Goal: Feedback & Contribution: Submit feedback/report problem

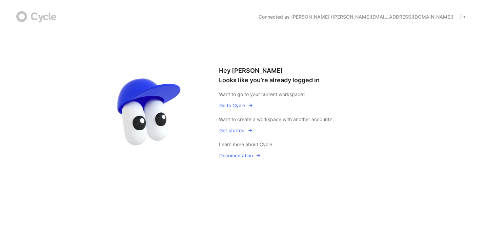
click at [231, 107] on span "Go to Cycle" at bounding box center [236, 106] width 34 height 8
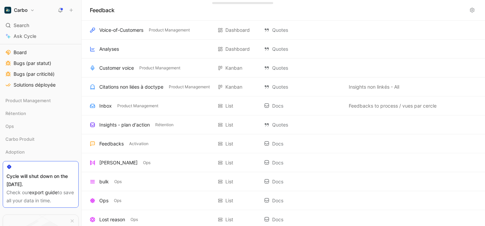
scroll to position [208, 0]
click at [38, 139] on icon at bounding box center [39, 140] width 5 height 5
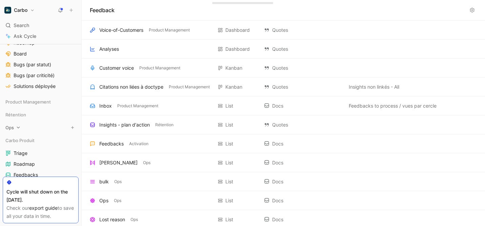
click at [18, 127] on icon at bounding box center [18, 127] width 5 height 5
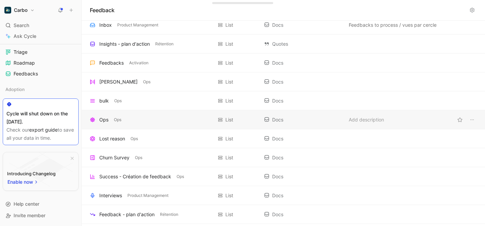
scroll to position [0, 0]
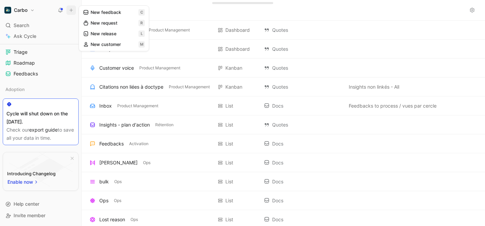
click at [69, 11] on icon at bounding box center [71, 10] width 5 height 5
click at [129, 25] on button "New request r" at bounding box center [116, 25] width 72 height 12
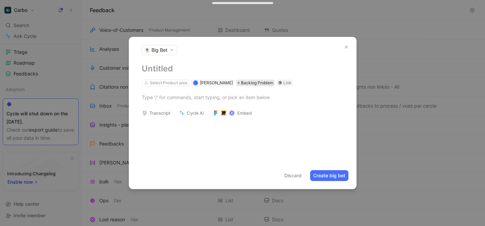
click at [245, 82] on span "Backlog Problem" at bounding box center [257, 83] width 32 height 7
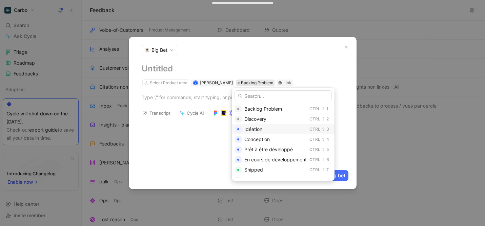
click at [288, 128] on div "Idéation" at bounding box center [275, 129] width 62 height 8
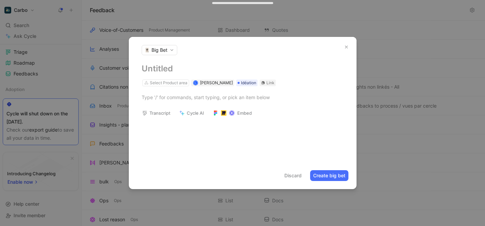
click at [164, 69] on h1 at bounding box center [243, 68] width 202 height 11
click at [178, 100] on div at bounding box center [243, 97] width 202 height 7
click at [347, 47] on icon "button" at bounding box center [346, 47] width 5 height 5
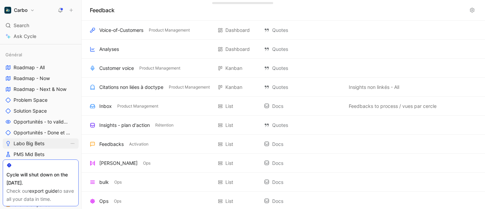
scroll to position [12, 0]
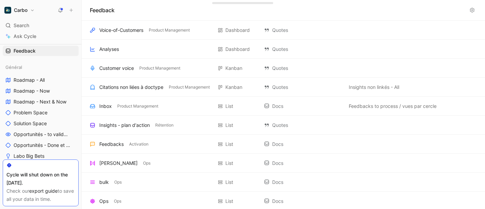
click at [70, 11] on icon at bounding box center [71, 10] width 5 height 5
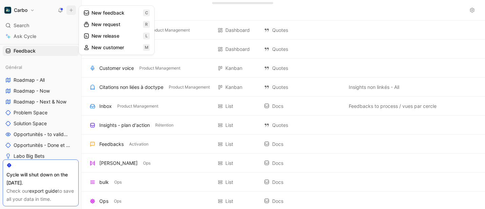
click at [122, 15] on button "New feedback c" at bounding box center [116, 13] width 72 height 12
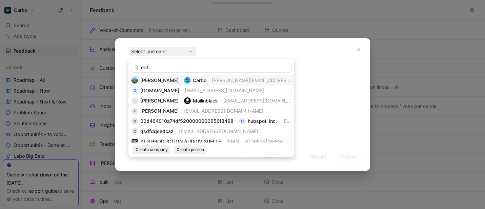
type input "edfl"
click at [166, 79] on span "[PERSON_NAME]" at bounding box center [159, 80] width 38 height 6
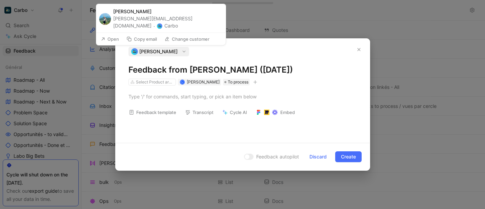
click at [182, 52] on icon "button" at bounding box center [184, 51] width 5 height 5
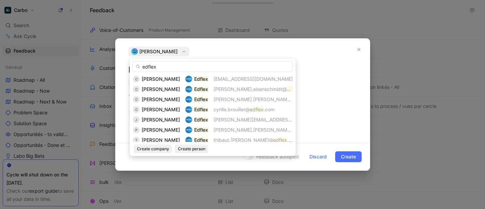
scroll to position [34, 0]
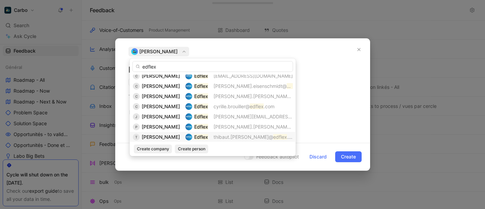
type input "edflex"
click at [169, 135] on span "[PERSON_NAME]" at bounding box center [161, 137] width 38 height 6
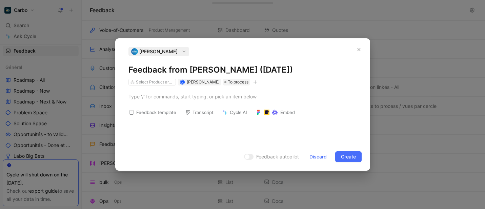
click at [253, 82] on icon "button" at bounding box center [255, 82] width 4 height 4
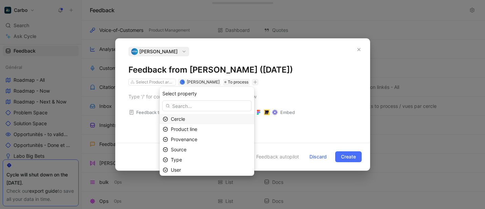
click at [199, 121] on div "Cercle" at bounding box center [211, 119] width 80 height 8
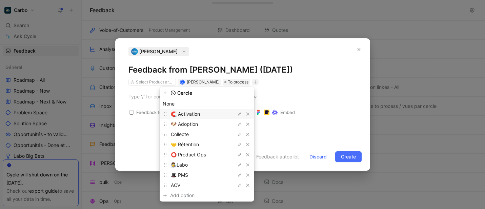
scroll to position [18, 0]
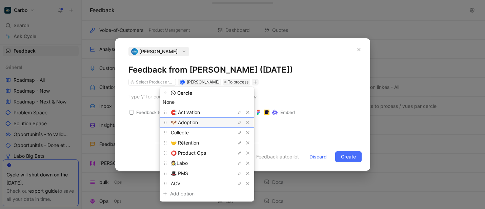
click at [210, 124] on div "🐶 Adoption" at bounding box center [196, 122] width 51 height 8
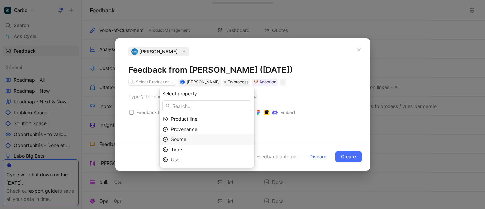
click at [201, 137] on div "Source" at bounding box center [211, 139] width 80 height 8
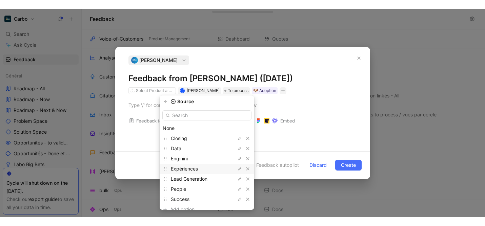
scroll to position [7, 0]
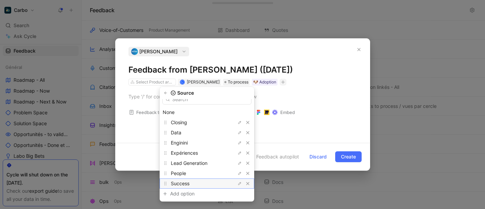
click at [199, 180] on div "Success" at bounding box center [196, 183] width 51 height 8
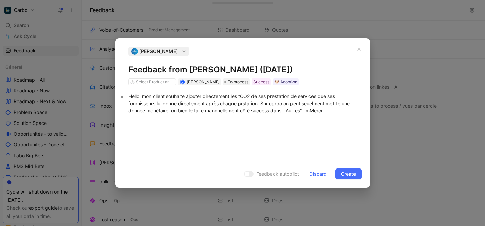
click at [312, 111] on div "Hello, mon client souhaite ajouter directement les tCO2 de ses prestation de se…" at bounding box center [242, 103] width 228 height 21
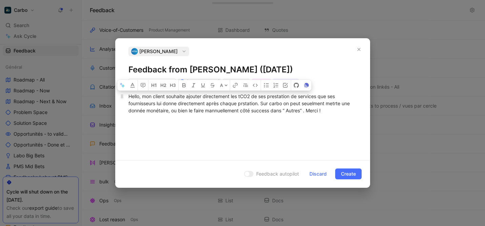
drag, startPoint x: 166, startPoint y: 97, endPoint x: 143, endPoint y: 96, distance: 23.7
click at [143, 96] on div "Hello, mon client souhaite ajouter directement les tCO2 de ses prestation de se…" at bounding box center [242, 103] width 228 height 21
click at [237, 87] on icon "button" at bounding box center [234, 85] width 5 height 5
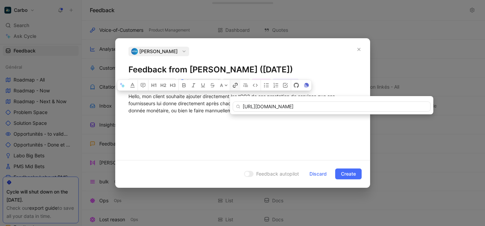
scroll to position [0, 20]
type input "[URL][DOMAIN_NAME]"
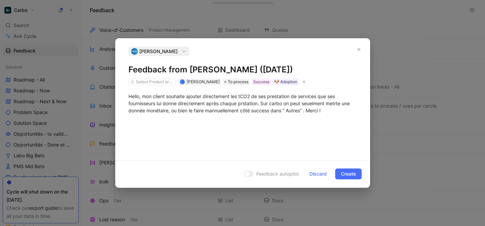
click at [280, 117] on div "Hello, mon client souhaite ajouter directement les tCO2 de ses prestation de se…" at bounding box center [242, 103] width 254 height 36
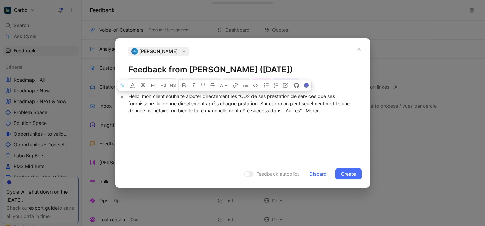
drag, startPoint x: 165, startPoint y: 96, endPoint x: 142, endPoint y: 97, distance: 23.7
click at [142, 97] on div "Hello, mon client souhaite ajouter directement les tCO2 de ses prestation de se…" at bounding box center [242, 103] width 228 height 21
click at [233, 86] on icon "button" at bounding box center [234, 86] width 3 height 3
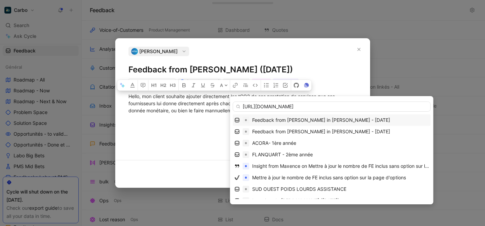
scroll to position [0, 20]
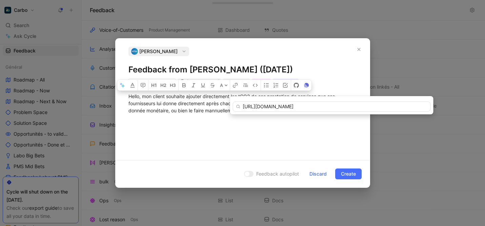
type input "[URL][DOMAIN_NAME]"
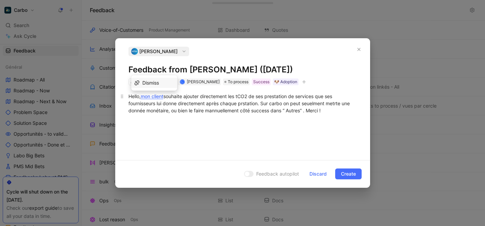
click at [253, 111] on div "Hello, mon client souhaite ajouter directement les tCO2 de ses prestation de se…" at bounding box center [242, 103] width 228 height 21
click at [291, 95] on div "Hello, mon client souhaite ajouter directement les tCO2 de ses prestation de se…" at bounding box center [242, 103] width 228 height 21
drag, startPoint x: 206, startPoint y: 103, endPoint x: 180, endPoint y: 103, distance: 25.7
click at [180, 103] on div "Hello, mon client souhaite ajouter directement les tCO2 de ses prestations de s…" at bounding box center [242, 103] width 228 height 21
click at [198, 106] on div "Hello, mon client souhaite ajouter directement les tCO2 de ses prestations de s…" at bounding box center [242, 103] width 228 height 21
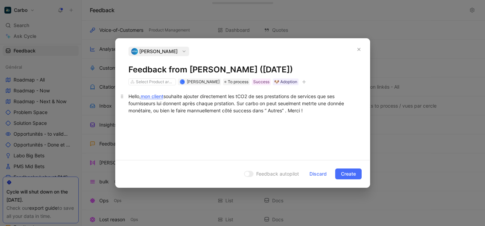
click at [220, 105] on div "Hello, mon client souhaite ajouter directement les tCO2 de ses prestations de s…" at bounding box center [242, 103] width 228 height 21
click at [242, 109] on div "Hello, mon client souhaite ajouter directement les tCO2 de ses prestations de s…" at bounding box center [242, 103] width 228 height 21
drag, startPoint x: 283, startPoint y: 103, endPoint x: 320, endPoint y: 104, distance: 37.3
click at [320, 104] on div "Hello, mon client souhaite ajouter directement les tCO2 de ses prestations de s…" at bounding box center [242, 103] width 228 height 21
click at [226, 111] on div "Hello, mon client souhaite ajouter directement les tCO2 de ses prestations de s…" at bounding box center [242, 103] width 228 height 21
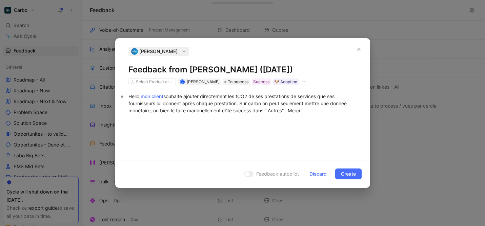
click at [316, 111] on div "Hello, mon client souhaite ajouter directement les tCO2 de ses prestations de s…" at bounding box center [242, 103] width 228 height 21
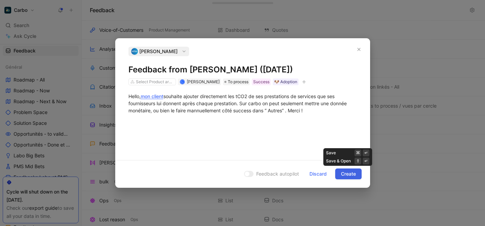
click at [349, 176] on span "Create" at bounding box center [348, 174] width 15 height 8
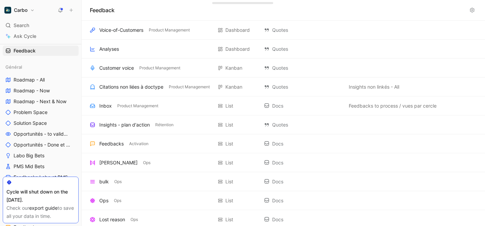
click at [71, 6] on button at bounding box center [70, 9] width 9 height 9
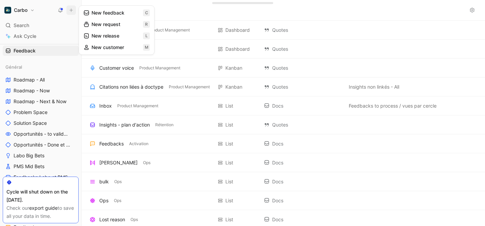
click at [117, 17] on button "New feedback c" at bounding box center [116, 13] width 72 height 12
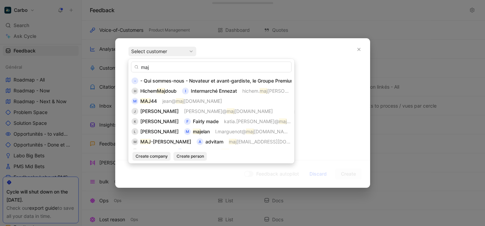
scroll to position [193, 0]
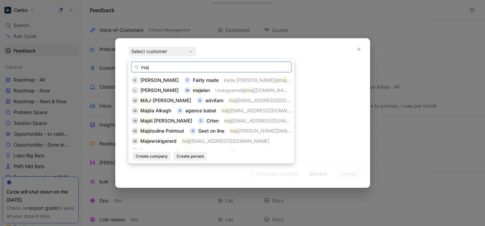
drag, startPoint x: 154, startPoint y: 67, endPoint x: 134, endPoint y: 67, distance: 19.6
click at [134, 67] on div "maj" at bounding box center [211, 67] width 161 height 11
paste input "[EMAIL_ADDRESS][DOMAIN_NAME]"
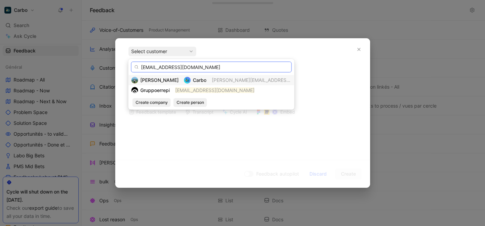
scroll to position [0, 0]
type input "[EMAIL_ADDRESS][DOMAIN_NAME]"
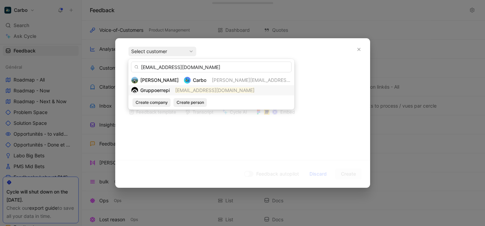
click at [209, 90] on mark "[EMAIL_ADDRESS][DOMAIN_NAME]" at bounding box center [214, 90] width 79 height 6
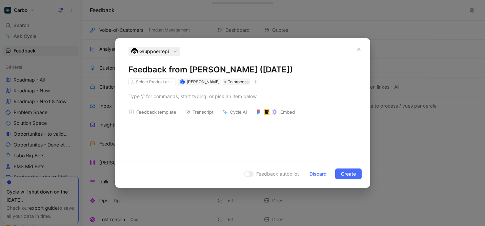
click at [253, 82] on icon "button" at bounding box center [255, 82] width 4 height 4
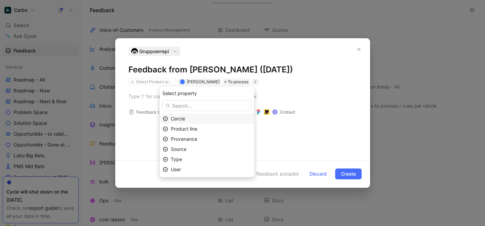
click at [196, 119] on div "Cercle" at bounding box center [211, 119] width 80 height 8
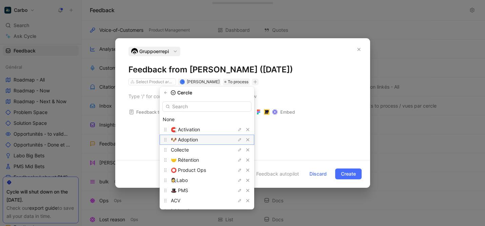
click at [198, 138] on span "🐶 Adoption" at bounding box center [184, 140] width 27 height 6
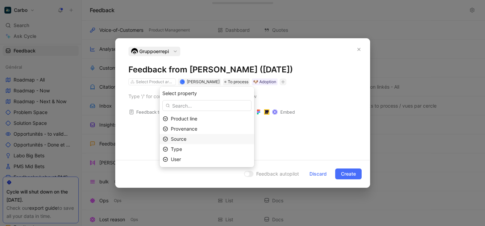
click at [209, 136] on div "Source" at bounding box center [211, 139] width 80 height 8
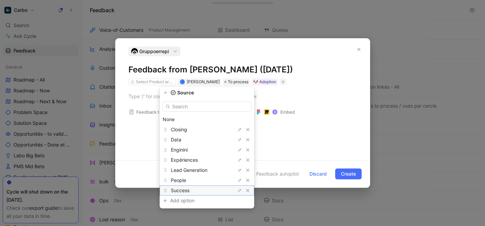
click at [203, 187] on div "Success" at bounding box center [196, 191] width 51 height 8
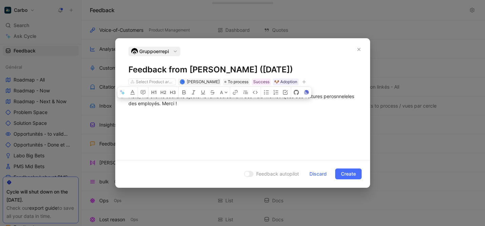
drag, startPoint x: 159, startPoint y: 105, endPoint x: 141, endPoint y: 104, distance: 18.3
click at [140, 104] on div "Hello, ma cliente souhaite ajouter le remboursement des frais kilométriques des…" at bounding box center [242, 100] width 228 height 14
click at [161, 105] on div "Hello, ma cliente souhaite ajouter le remboursement des frais kilométriques des…" at bounding box center [242, 100] width 228 height 14
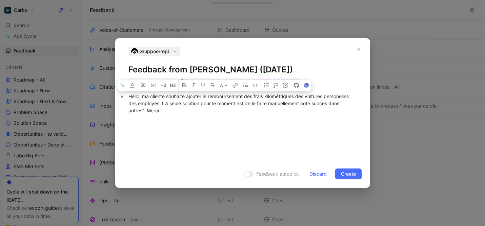
drag, startPoint x: 165, startPoint y: 97, endPoint x: 141, endPoint y: 97, distance: 24.0
click at [141, 97] on div "Hello, ma cliente souhaite ajouter le remboursement des frais kilométriques des…" at bounding box center [242, 103] width 228 height 21
click at [236, 83] on icon "button" at bounding box center [235, 84] width 3 height 3
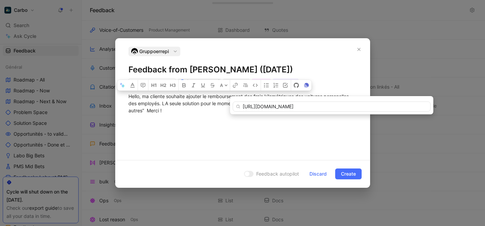
type input "[URL][DOMAIN_NAME]"
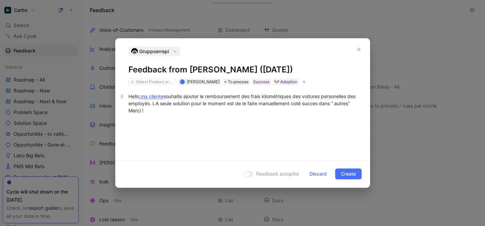
click at [168, 103] on div "Hello, ma cliente souhaite ajouter le remboursement des frais kilométriques des…" at bounding box center [242, 103] width 228 height 21
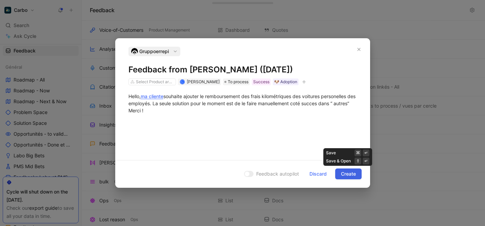
click at [345, 174] on span "Create" at bounding box center [348, 174] width 15 height 8
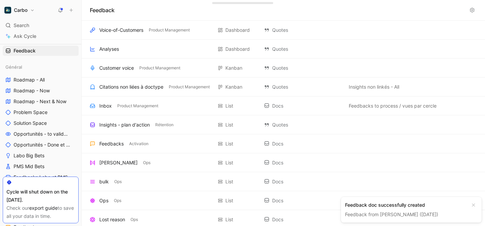
click at [72, 11] on icon at bounding box center [71, 10] width 5 height 5
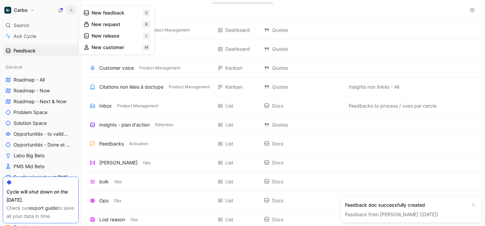
click at [111, 15] on button "New feedback c" at bounding box center [116, 13] width 72 height 12
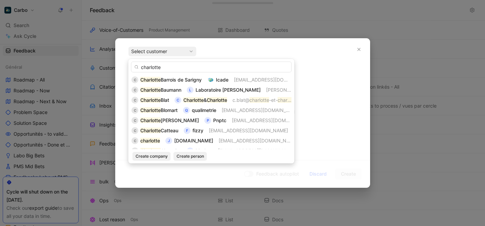
scroll to position [155, 0]
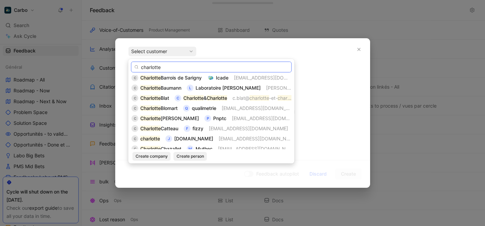
drag, startPoint x: 167, startPoint y: 67, endPoint x: 129, endPoint y: 66, distance: 38.6
click at [129, 66] on div "[PERSON_NAME] [PERSON_NAME] Cavaud Carbo [EMAIL_ADDRESS][DOMAIN_NAME] A [PERSON…" at bounding box center [211, 111] width 166 height 105
paste input ".[EMAIL_ADDRESS][DOMAIN_NAME]"
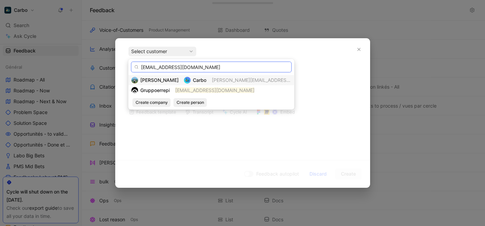
scroll to position [0, 0]
type input "[EMAIL_ADDRESS][DOMAIN_NAME]"
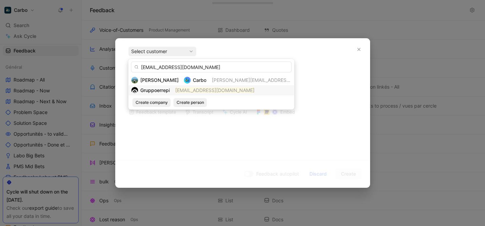
click at [211, 91] on mark "[EMAIL_ADDRESS][DOMAIN_NAME]" at bounding box center [214, 90] width 79 height 6
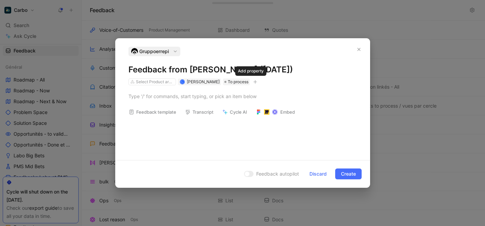
click at [253, 83] on icon "button" at bounding box center [255, 82] width 4 height 4
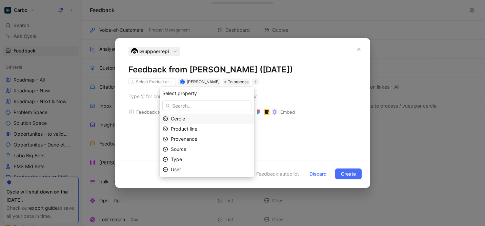
click at [205, 118] on div "Cercle" at bounding box center [211, 119] width 80 height 8
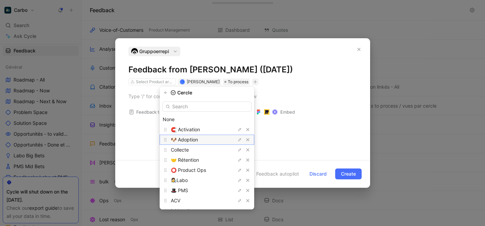
click at [208, 138] on div "🐶 Adoption" at bounding box center [196, 140] width 51 height 8
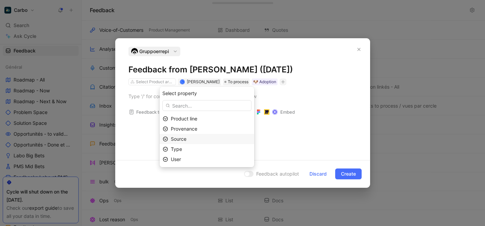
click at [208, 139] on div "Source" at bounding box center [211, 139] width 80 height 8
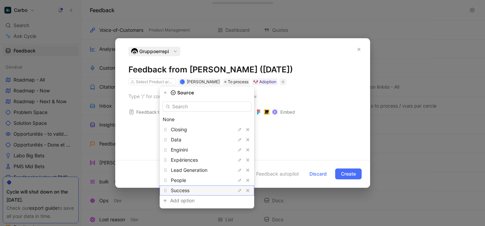
click at [201, 191] on div "Success" at bounding box center [196, 191] width 51 height 8
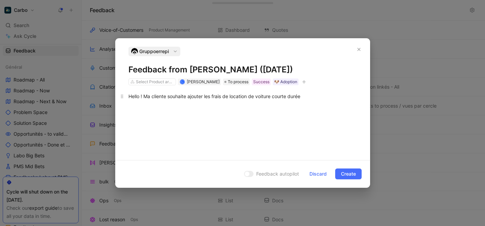
click at [274, 97] on div "Hello ! Ma cliente souhaite ajouter les frais de location de voiture courte dur…" at bounding box center [242, 96] width 228 height 7
click at [306, 97] on div "Hello ! Ma cliente souhaite ajouter les frais de location de voiture sur des co…" at bounding box center [242, 96] width 228 height 7
click at [323, 96] on div "Hello ! Ma cliente souhaite ajouter les frais de location de voiture sur des co…" at bounding box center [242, 96] width 228 height 7
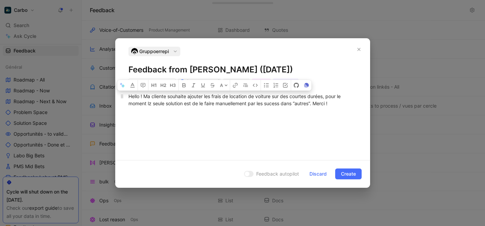
drag, startPoint x: 168, startPoint y: 98, endPoint x: 144, endPoint y: 97, distance: 24.1
click at [144, 97] on div "Hello ! Ma cliente souhaite ajouter les frais de location de voiture sur des co…" at bounding box center [242, 100] width 228 height 14
click at [233, 86] on icon "button" at bounding box center [234, 85] width 5 height 5
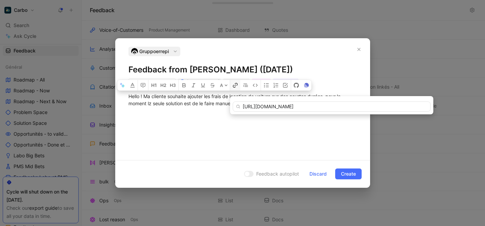
type input "[URL][DOMAIN_NAME]"
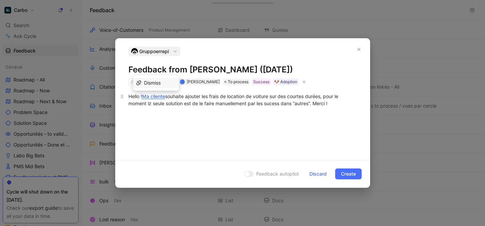
click at [304, 104] on div "Hello ! Ma cliente souhaite ajouter les frais de location de voiture sur des co…" at bounding box center [242, 100] width 228 height 14
click at [150, 103] on div "Hello ! Ma cliente souhaite ajouter les frais de location de voiture sur des co…" at bounding box center [242, 100] width 228 height 14
click at [335, 103] on div "Hello ! Ma cliente souhaite ajouter les frais de location de voiture sur des co…" at bounding box center [242, 100] width 228 height 14
click at [326, 97] on div "Hello ! Ma cliente souhaite ajouter les frais de location de voiture sur des co…" at bounding box center [242, 100] width 228 height 14
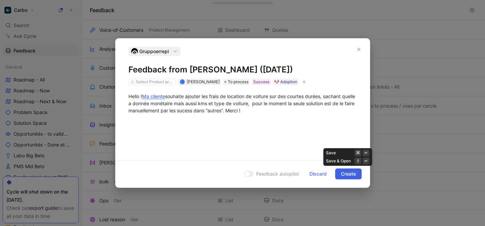
click at [344, 176] on span "Create" at bounding box center [348, 174] width 15 height 8
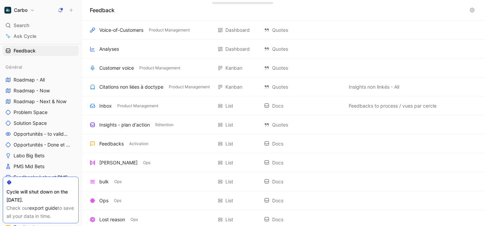
click at [69, 10] on icon at bounding box center [71, 10] width 5 height 5
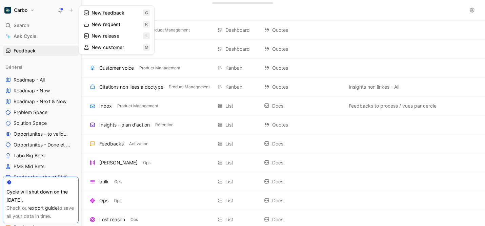
click at [75, 10] on button at bounding box center [70, 9] width 9 height 9
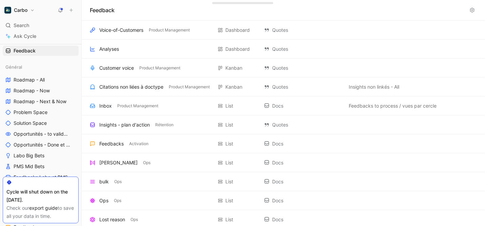
click at [75, 10] on button at bounding box center [70, 9] width 9 height 9
click at [72, 10] on icon at bounding box center [71, 10] width 5 height 5
click at [71, 11] on icon at bounding box center [71, 10] width 5 height 5
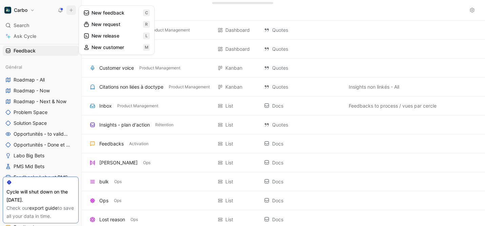
click at [96, 16] on button "New feedback c" at bounding box center [116, 13] width 72 height 12
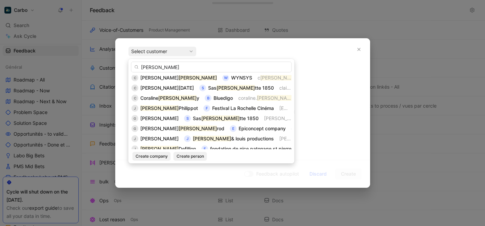
scroll to position [88, 0]
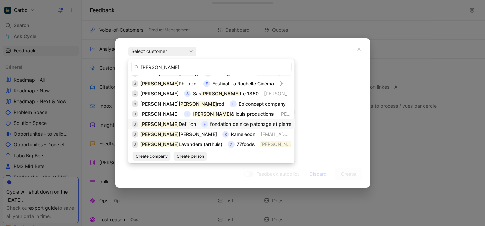
type input "[PERSON_NAME]"
click at [211, 126] on span "fondation de nice patonage st pierre" at bounding box center [250, 124] width 81 height 6
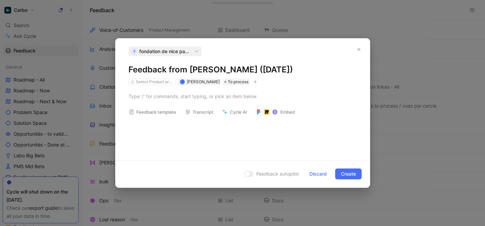
click at [253, 84] on icon "button" at bounding box center [255, 82] width 4 height 4
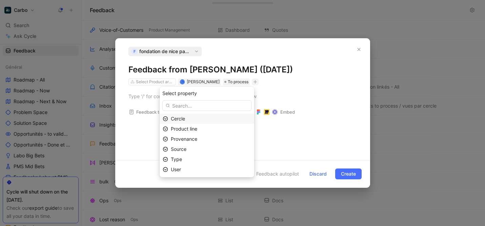
click at [210, 119] on div "Cercle" at bounding box center [211, 119] width 80 height 8
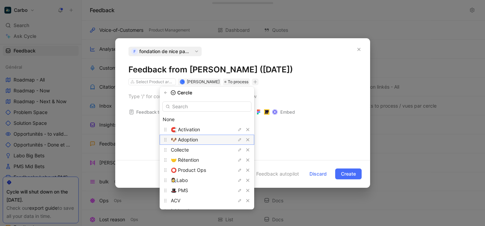
click at [210, 137] on div "🐶 Adoption" at bounding box center [196, 140] width 51 height 8
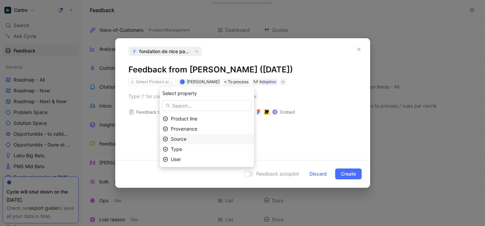
click at [210, 139] on div "Source" at bounding box center [211, 139] width 80 height 8
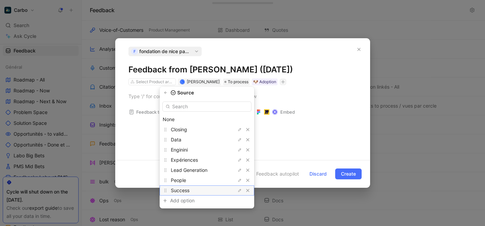
click at [205, 190] on div "Success" at bounding box center [196, 191] width 51 height 8
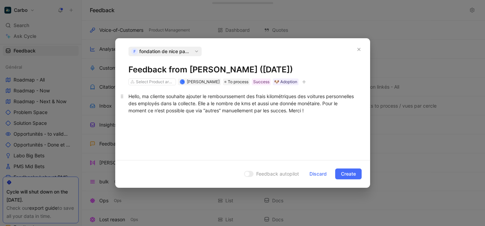
click at [304, 110] on div "Hello, ma cliente souhaite ajouter le rembourssement des frais kilométriques de…" at bounding box center [242, 103] width 228 height 21
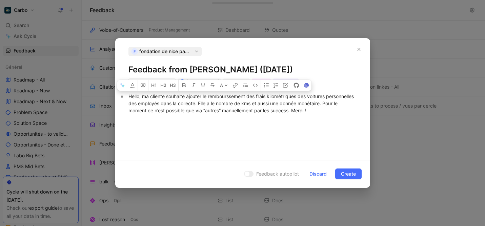
drag, startPoint x: 165, startPoint y: 97, endPoint x: 142, endPoint y: 97, distance: 23.7
click at [142, 97] on div "Hello, ma cliente souhaite ajouter le rembourssement des frais kilométriques de…" at bounding box center [242, 103] width 228 height 21
click at [235, 86] on icon "button" at bounding box center [234, 85] width 5 height 5
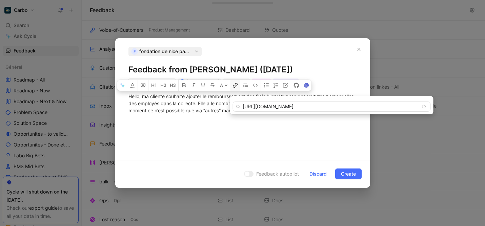
type input "[URL][DOMAIN_NAME]"
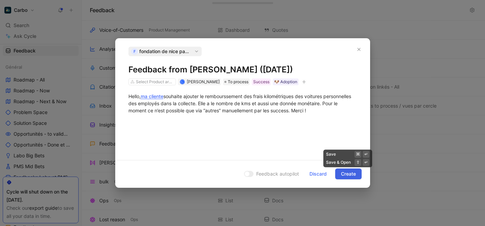
click at [349, 176] on span "Create" at bounding box center [348, 174] width 15 height 8
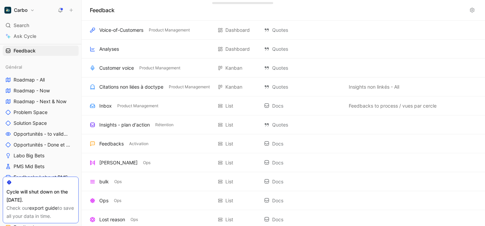
click at [31, 11] on button "Carbo" at bounding box center [20, 9] width 34 height 9
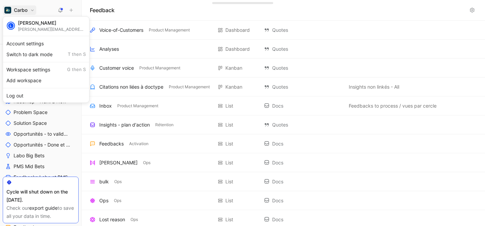
click at [51, 30] on div "[PERSON_NAME][EMAIL_ADDRESS][DOMAIN_NAME]" at bounding box center [52, 29] width 68 height 5
click at [39, 19] on div "L [PERSON_NAME] [PERSON_NAME][EMAIL_ADDRESS][DOMAIN_NAME]" at bounding box center [45, 26] width 83 height 16
click at [44, 13] on div at bounding box center [242, 113] width 485 height 226
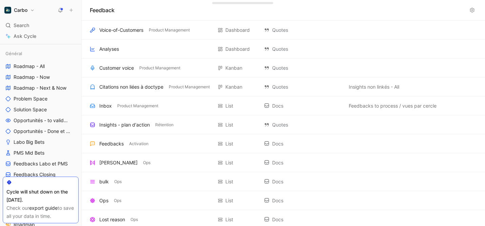
scroll to position [0, 0]
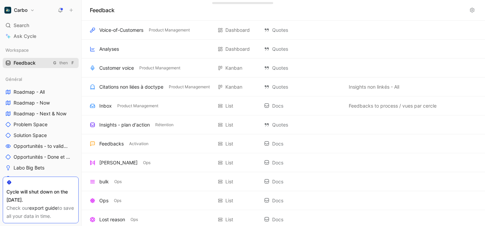
click at [37, 62] on link "Feedback G then F" at bounding box center [41, 63] width 76 height 10
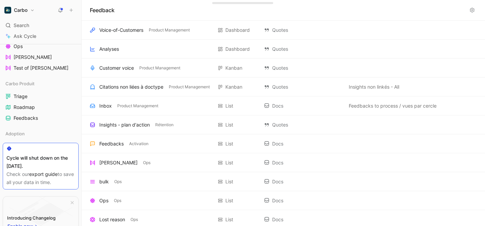
scroll to position [411, 0]
